Goal: Find specific page/section: Find specific page/section

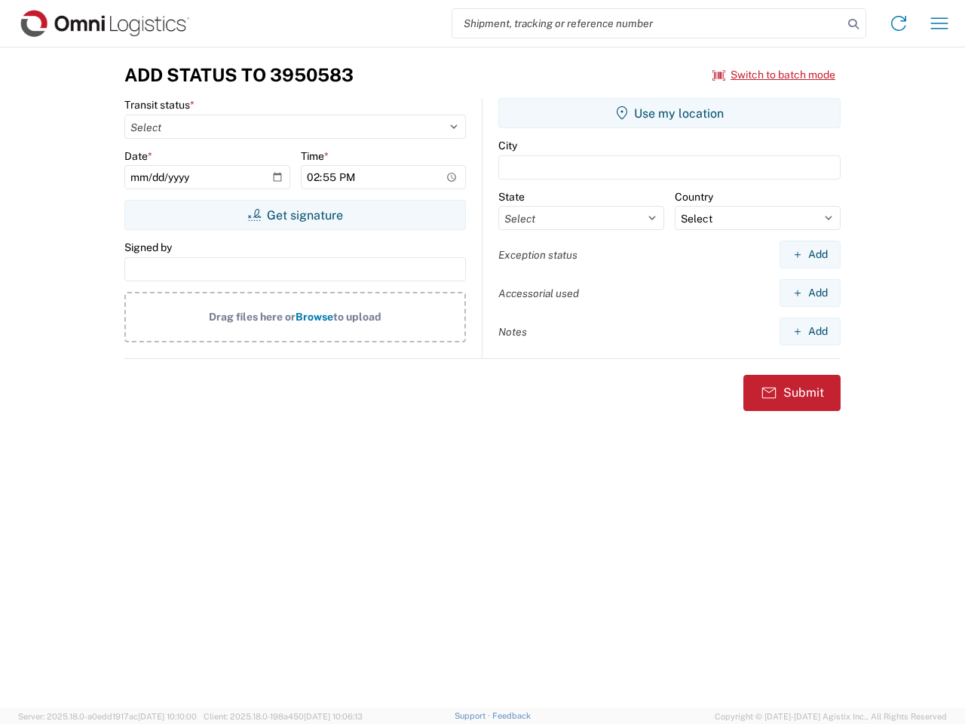
click at [648, 23] on input "search" at bounding box center [647, 23] width 391 height 29
click at [853, 24] on icon at bounding box center [853, 24] width 21 height 21
click at [899, 23] on icon at bounding box center [899, 23] width 24 height 24
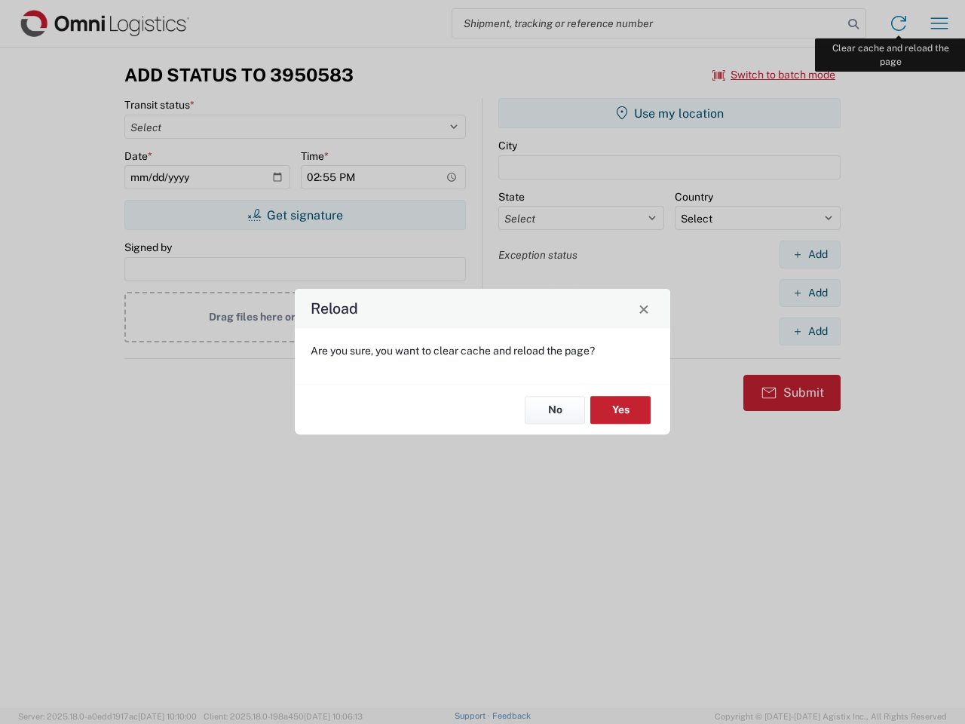
click at [939, 23] on div "Reload Are you sure, you want to clear cache and reload the page? No Yes" at bounding box center [482, 362] width 965 height 724
click at [774, 75] on div "Reload Are you sure, you want to clear cache and reload the page? No Yes" at bounding box center [482, 362] width 965 height 724
click at [295, 215] on div "Reload Are you sure, you want to clear cache and reload the page? No Yes" at bounding box center [482, 362] width 965 height 724
click at [669, 113] on div "Reload Are you sure, you want to clear cache and reload the page? No Yes" at bounding box center [482, 362] width 965 height 724
click at [810, 254] on div "Reload Are you sure, you want to clear cache and reload the page? No Yes" at bounding box center [482, 362] width 965 height 724
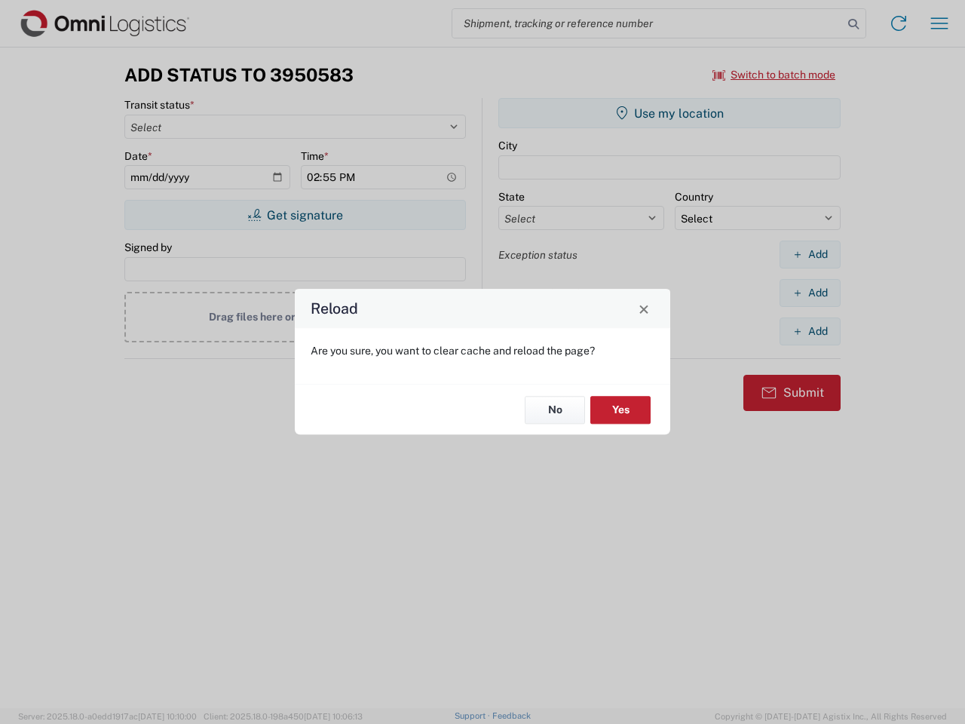
click at [810, 293] on div "Reload Are you sure, you want to clear cache and reload the page? No Yes" at bounding box center [482, 362] width 965 height 724
click at [810, 331] on div "Reload Are you sure, you want to clear cache and reload the page? No Yes" at bounding box center [482, 362] width 965 height 724
